Goal: Browse casually: Explore the website without a specific task or goal

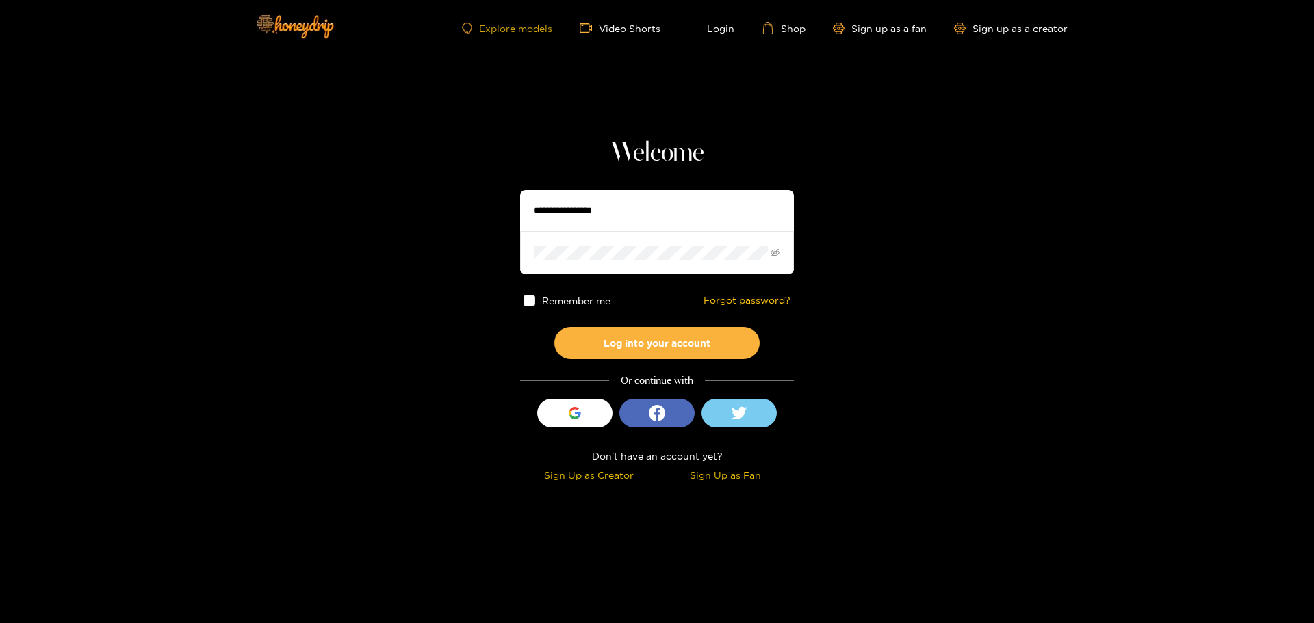
click at [498, 26] on link "Explore models" at bounding box center [507, 29] width 90 height 12
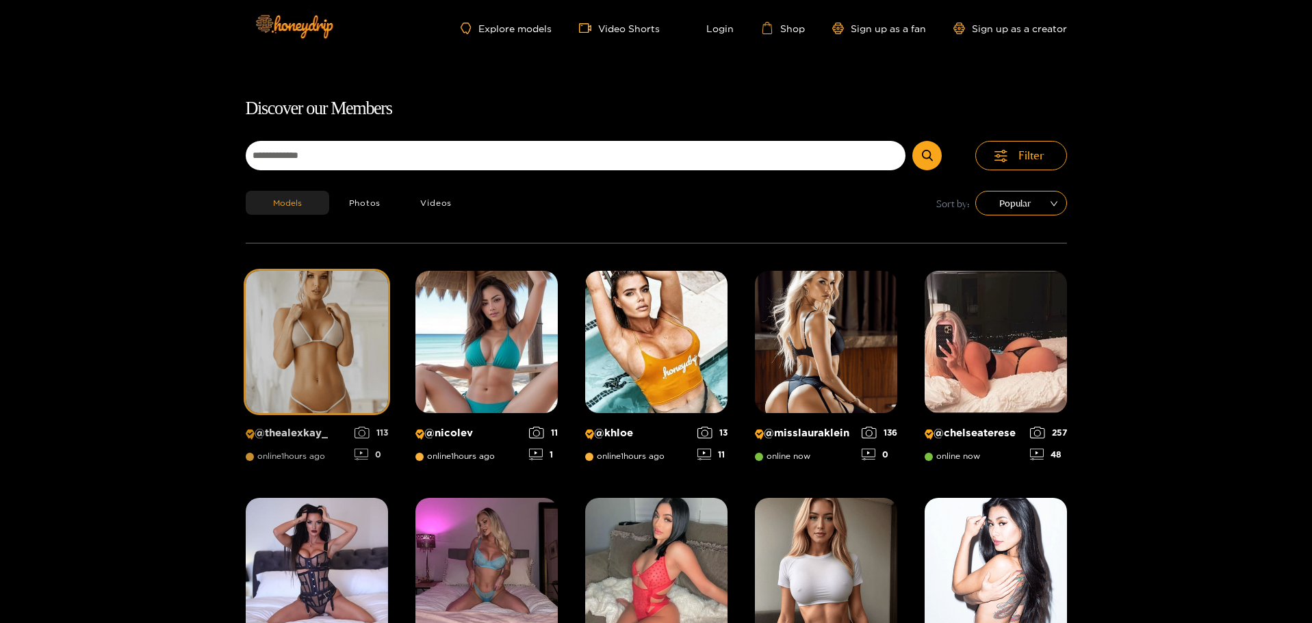
click at [337, 316] on img at bounding box center [317, 342] width 142 height 142
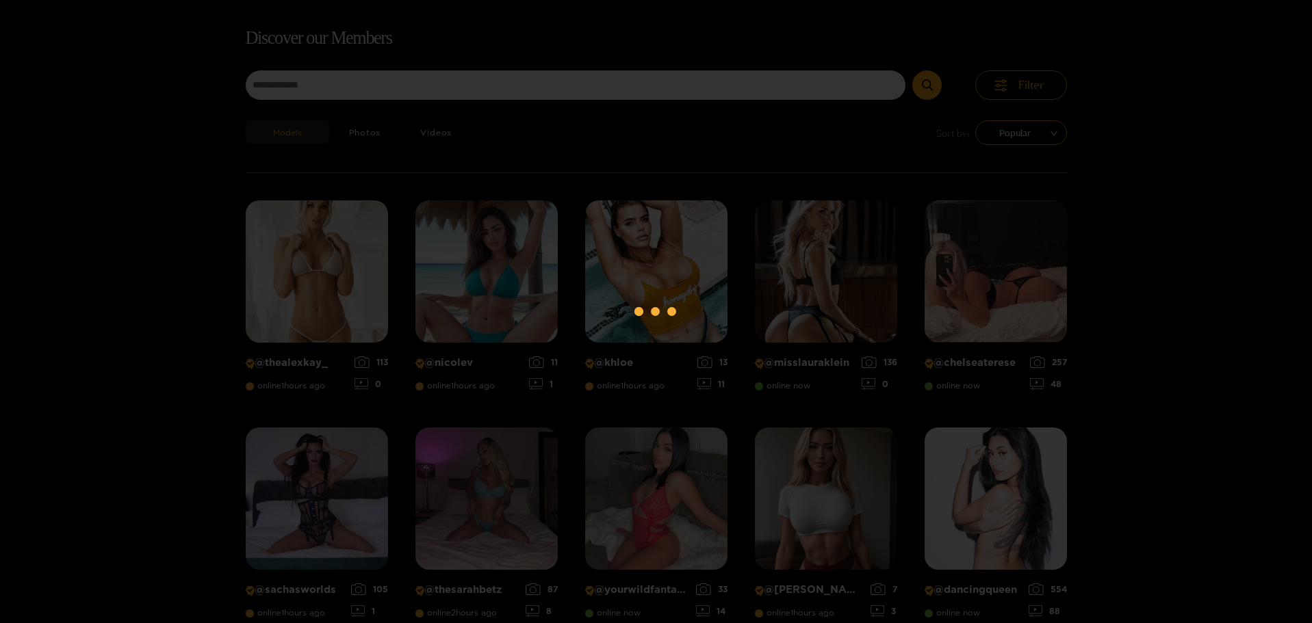
scroll to position [88, 0]
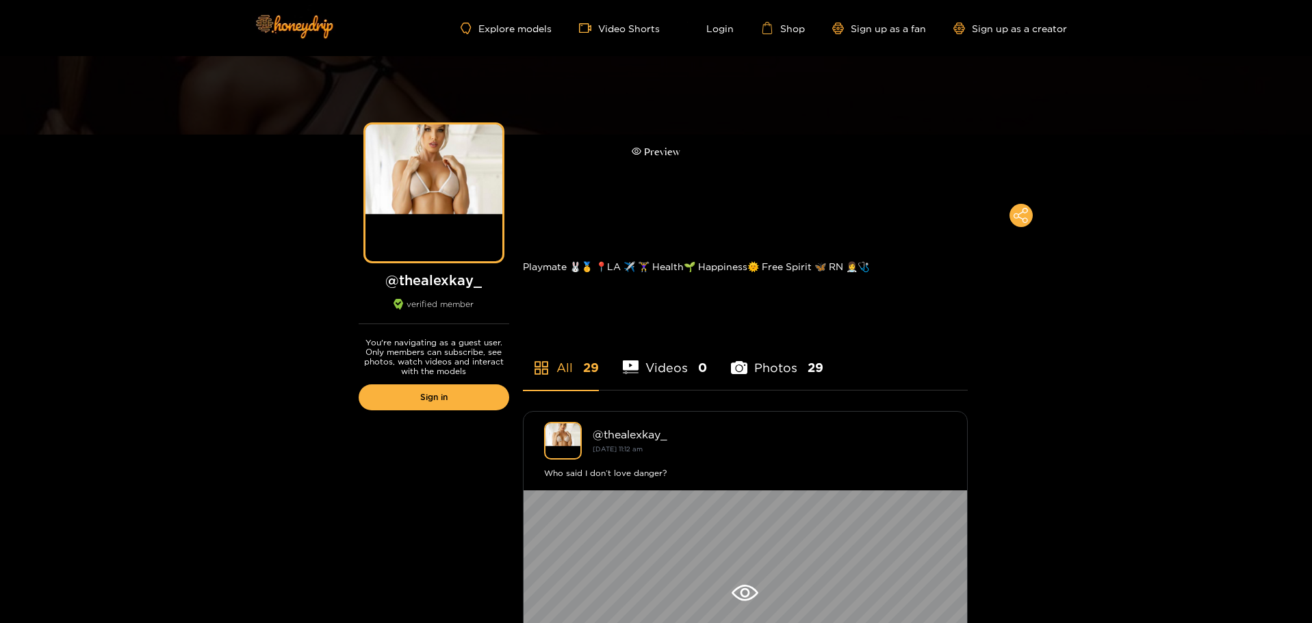
click at [743, 109] on div "Preview" at bounding box center [656, 152] width 1312 height 192
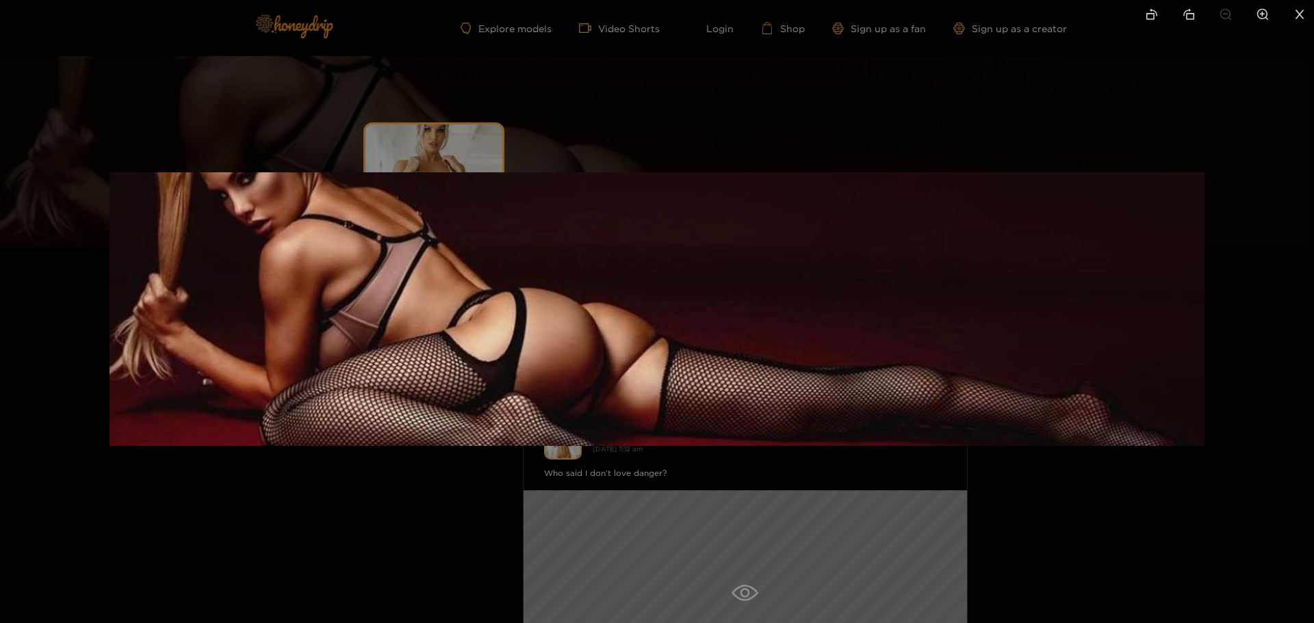
click at [416, 18] on ul at bounding box center [657, 15] width 1314 height 31
click at [1203, 398] on img at bounding box center [656, 309] width 1095 height 274
click at [1243, 402] on div at bounding box center [657, 311] width 1314 height 623
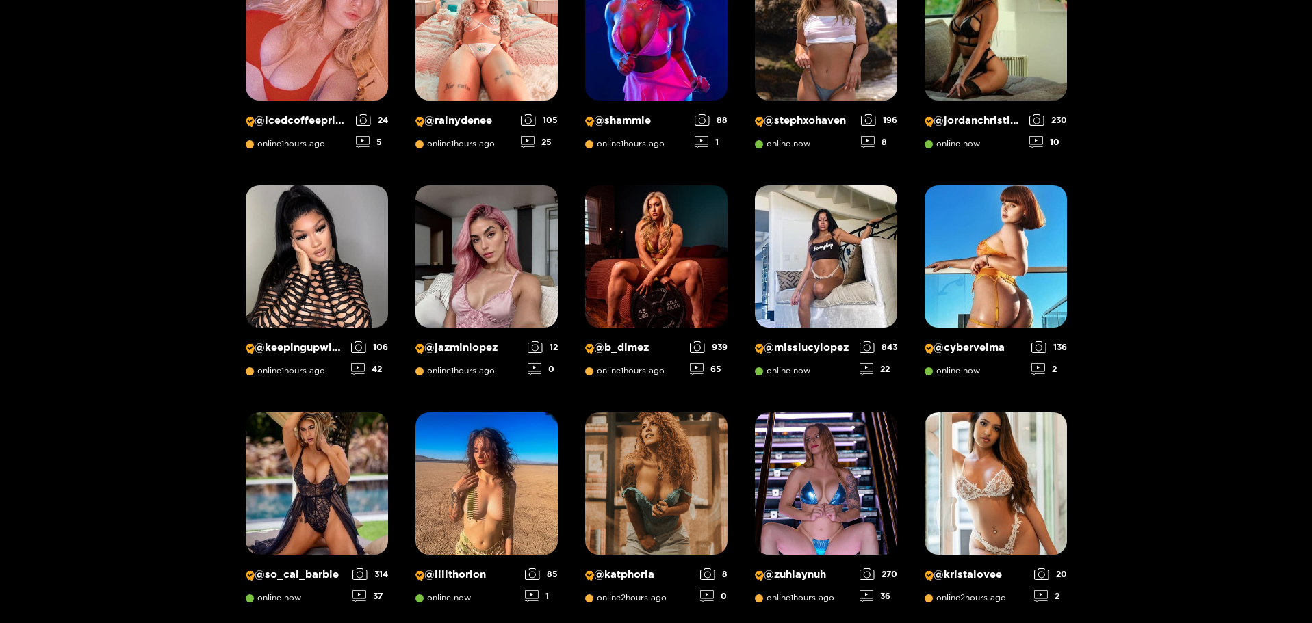
scroll to position [772, 0]
